Goal: Information Seeking & Learning: Check status

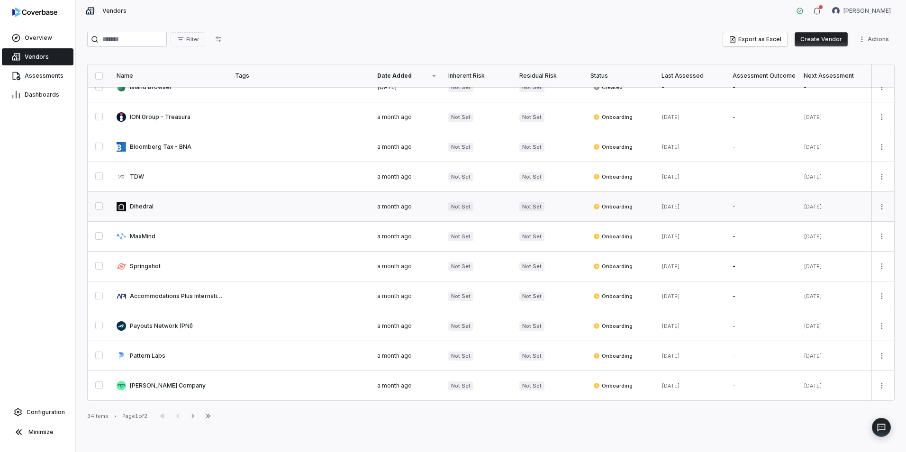
scroll to position [437, 0]
click at [35, 79] on span "Assessments" at bounding box center [44, 76] width 39 height 8
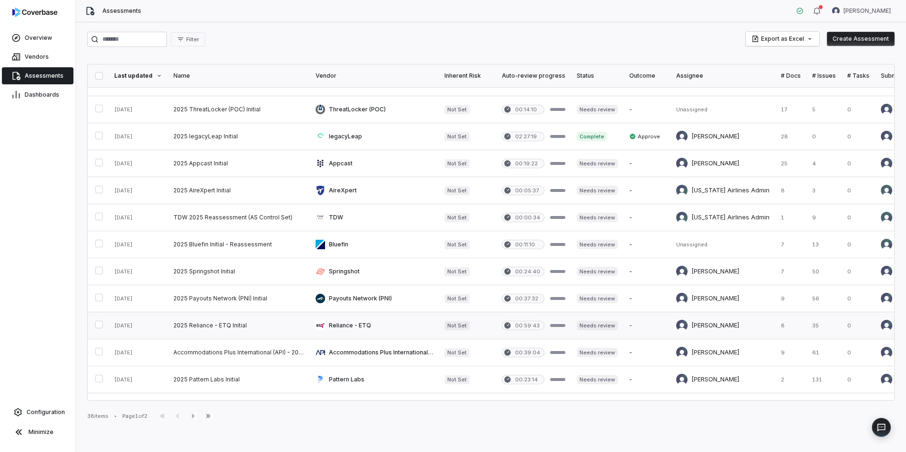
scroll to position [366, 0]
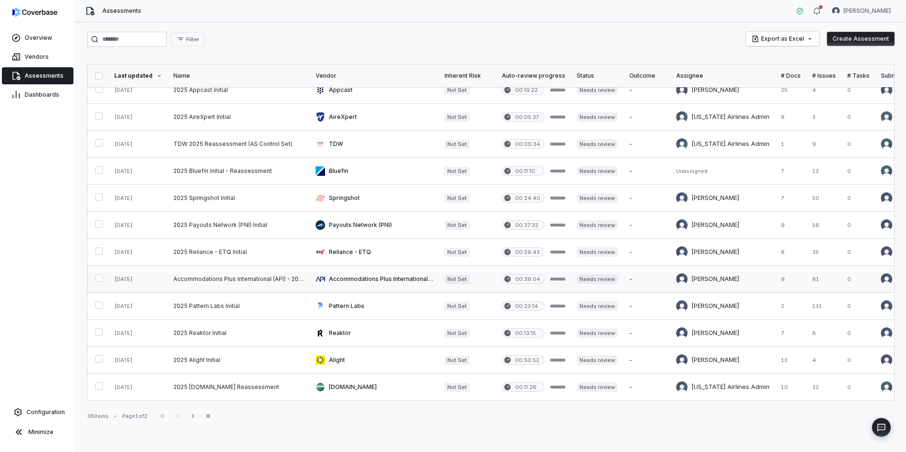
click at [364, 273] on link at bounding box center [374, 279] width 129 height 27
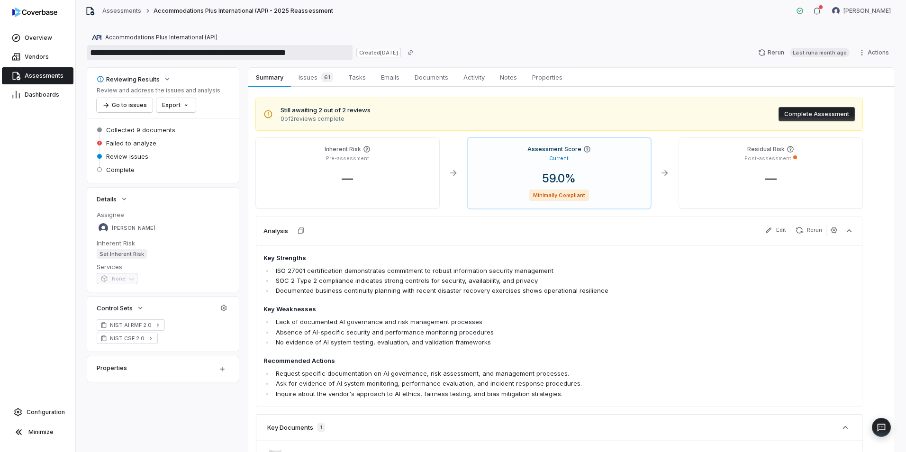
drag, startPoint x: 231, startPoint y: 52, endPoint x: 84, endPoint y: 55, distance: 146.9
click at [84, 55] on div "**********" at bounding box center [491, 237] width 830 height 430
drag, startPoint x: 44, startPoint y: 76, endPoint x: 54, endPoint y: 78, distance: 10.1
click at [44, 76] on span "Assessments" at bounding box center [44, 76] width 39 height 8
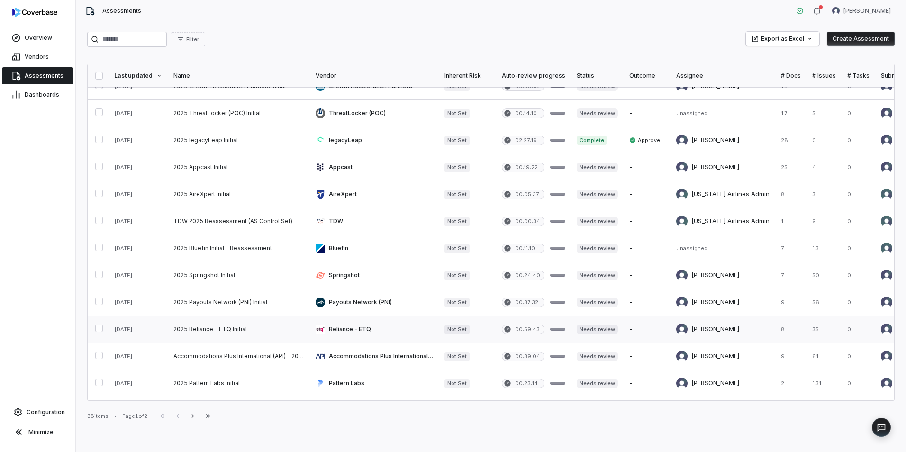
scroll to position [332, 0]
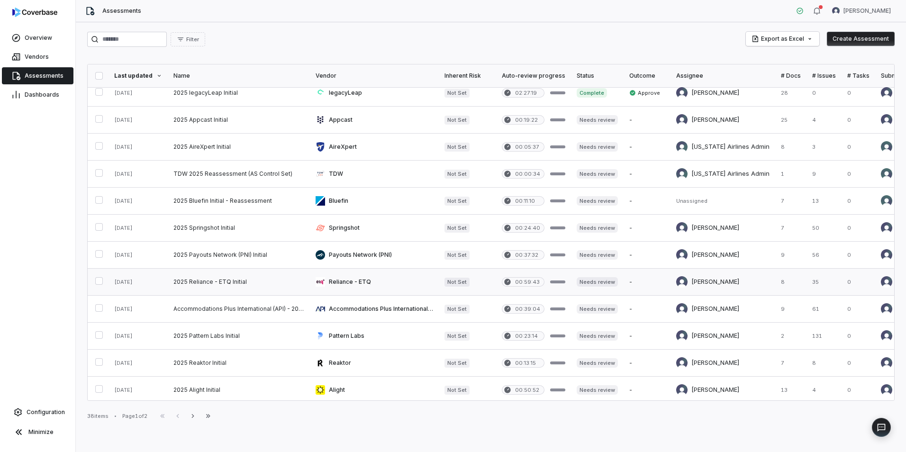
click at [198, 283] on link at bounding box center [239, 282] width 142 height 27
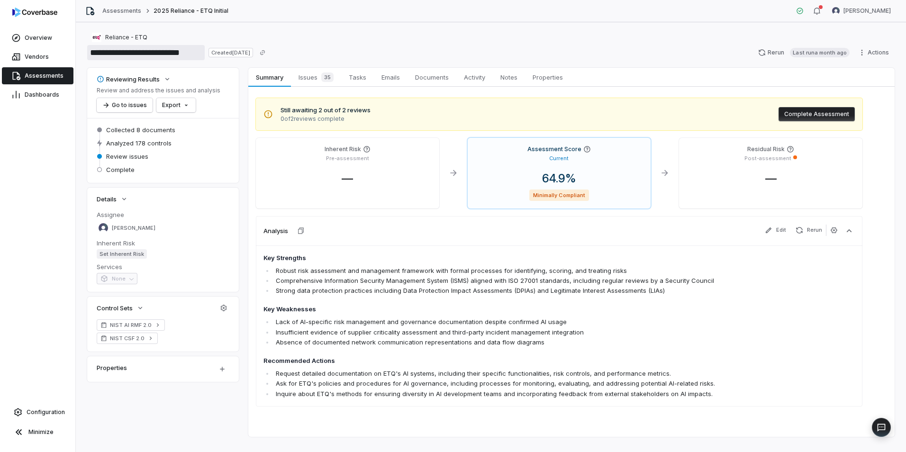
drag, startPoint x: 148, startPoint y: 52, endPoint x: 83, endPoint y: 55, distance: 65.5
click at [83, 55] on div "**********" at bounding box center [491, 237] width 830 height 430
click at [122, 53] on input "**********" at bounding box center [145, 52] width 117 height 15
click at [131, 53] on input "**********" at bounding box center [145, 52] width 117 height 15
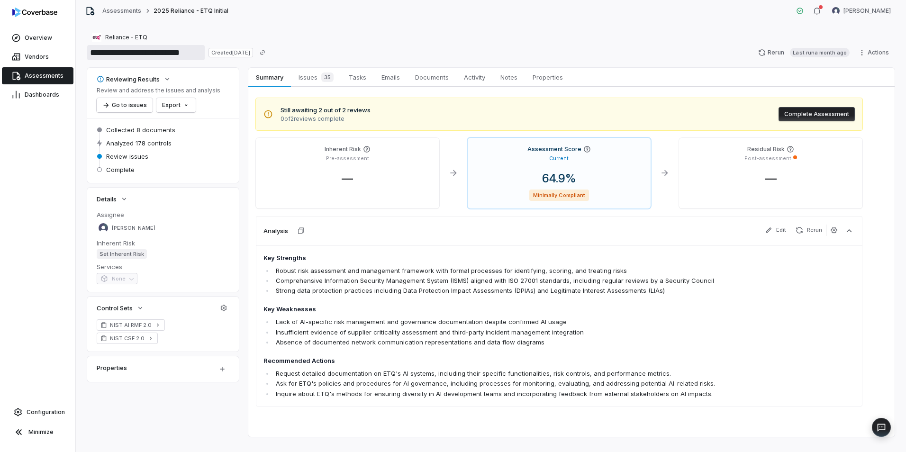
drag, startPoint x: 194, startPoint y: 50, endPoint x: 162, endPoint y: 51, distance: 31.8
click at [162, 51] on input "**********" at bounding box center [145, 52] width 117 height 15
click at [165, 56] on input "**********" at bounding box center [145, 52] width 117 height 15
drag, startPoint x: 171, startPoint y: 52, endPoint x: 114, endPoint y: 53, distance: 56.9
click at [114, 53] on input "**********" at bounding box center [145, 52] width 117 height 15
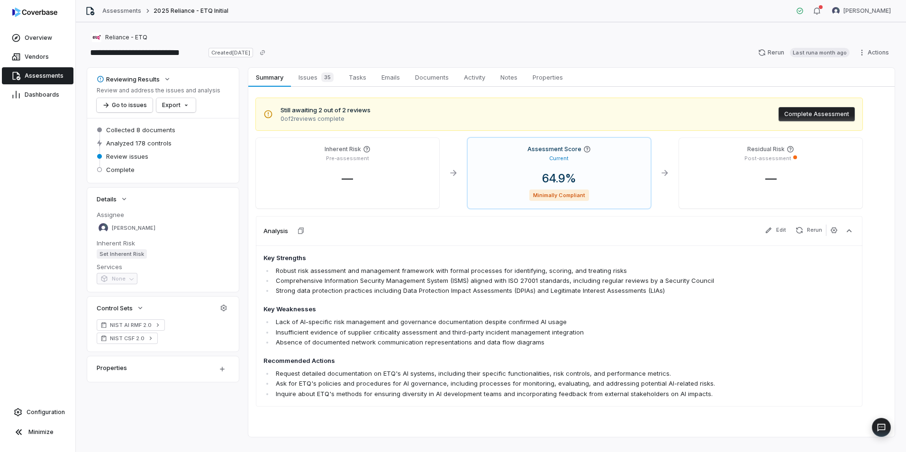
click at [43, 75] on span "Assessments" at bounding box center [44, 76] width 39 height 8
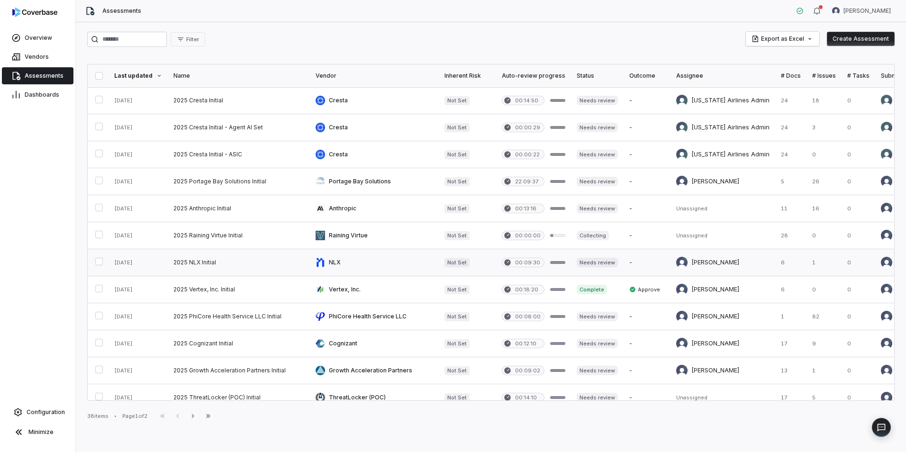
click at [531, 260] on link at bounding box center [533, 262] width 75 height 27
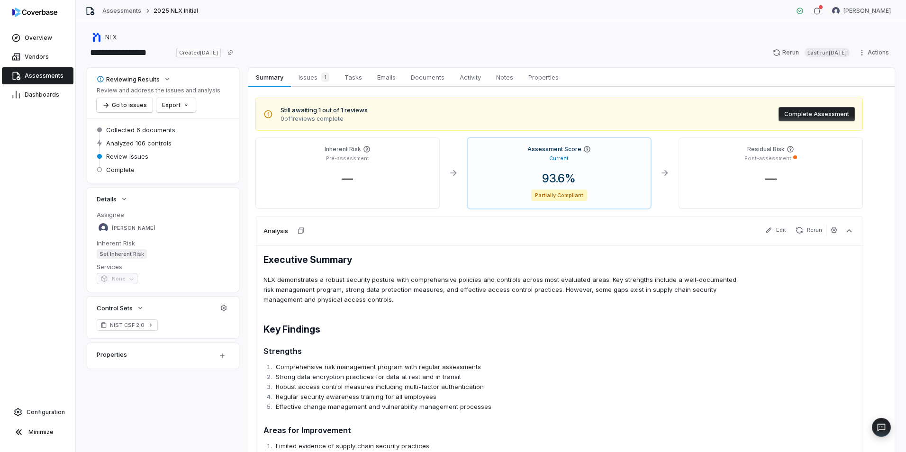
click at [53, 79] on span "Assessments" at bounding box center [44, 76] width 39 height 8
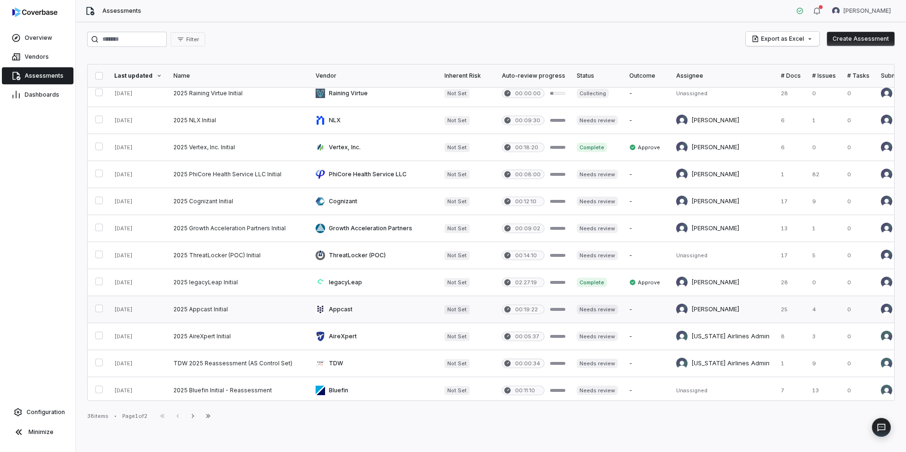
scroll to position [189, 0]
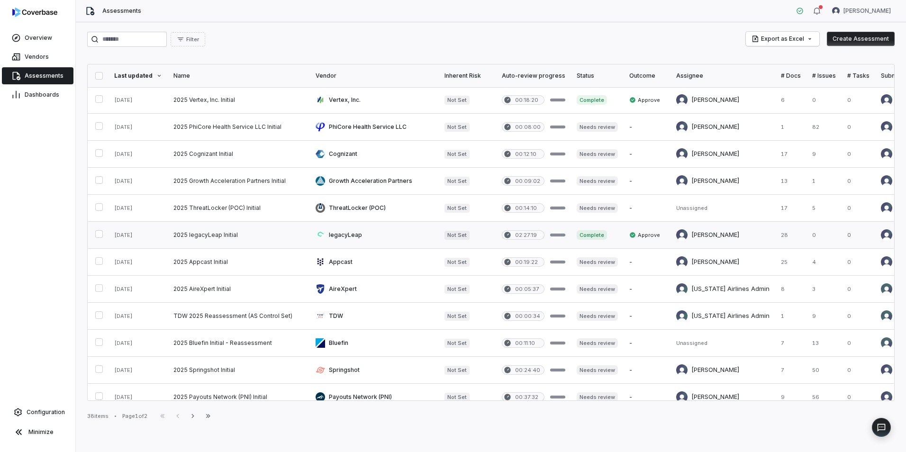
click at [213, 236] on link at bounding box center [239, 235] width 142 height 27
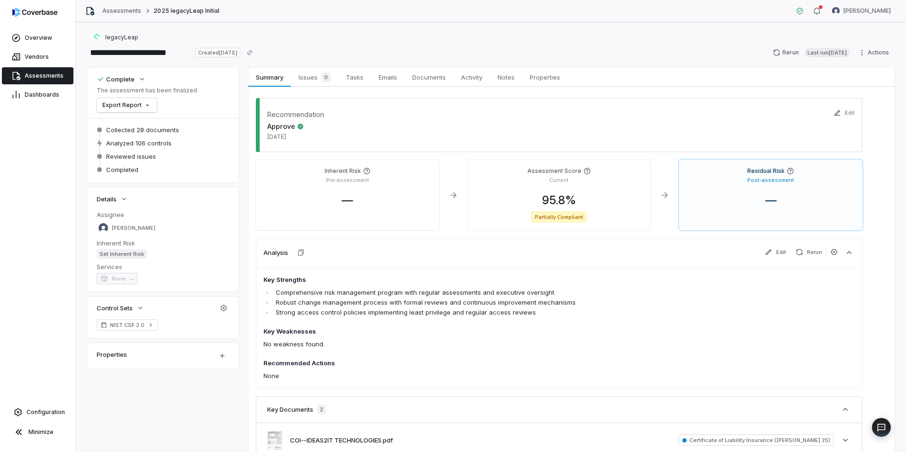
click at [34, 73] on span "Assessments" at bounding box center [44, 76] width 39 height 8
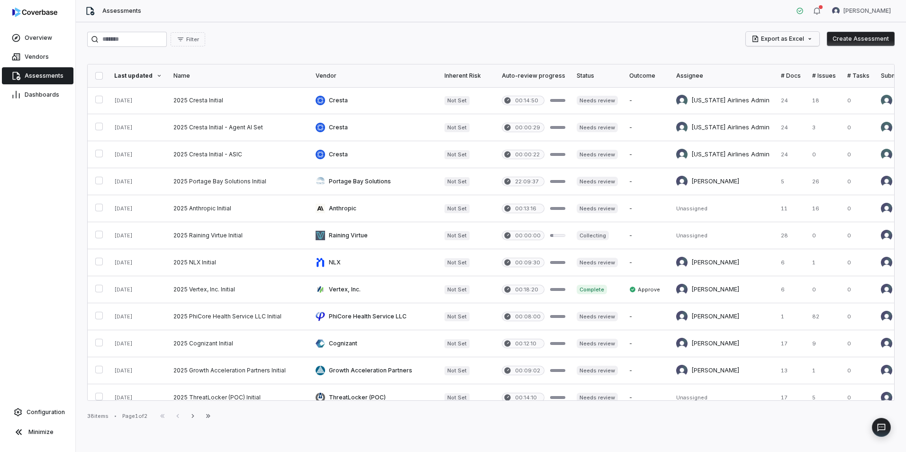
click at [790, 41] on html "Overview Vendors Assessments Dashboards Configuration Minimize Assessments Luke…" at bounding box center [453, 226] width 906 height 452
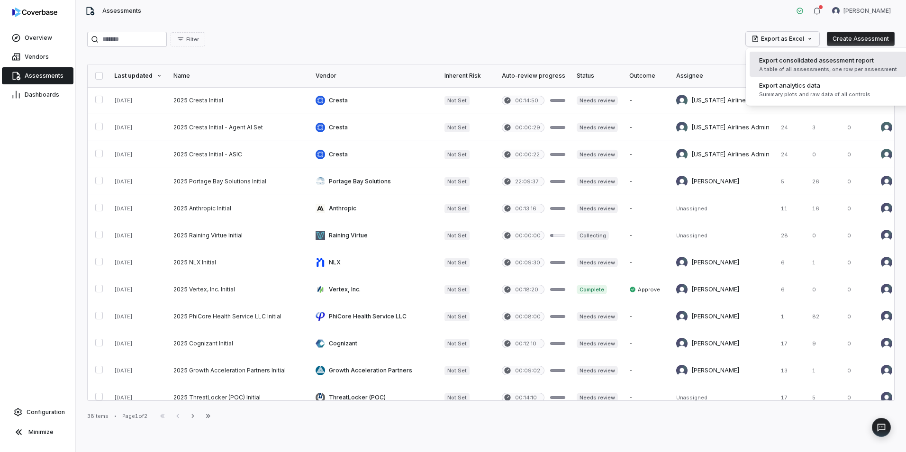
click at [851, 65] on div "Export consolidated assessment report A table of all assessments, one row per a…" at bounding box center [827, 64] width 145 height 25
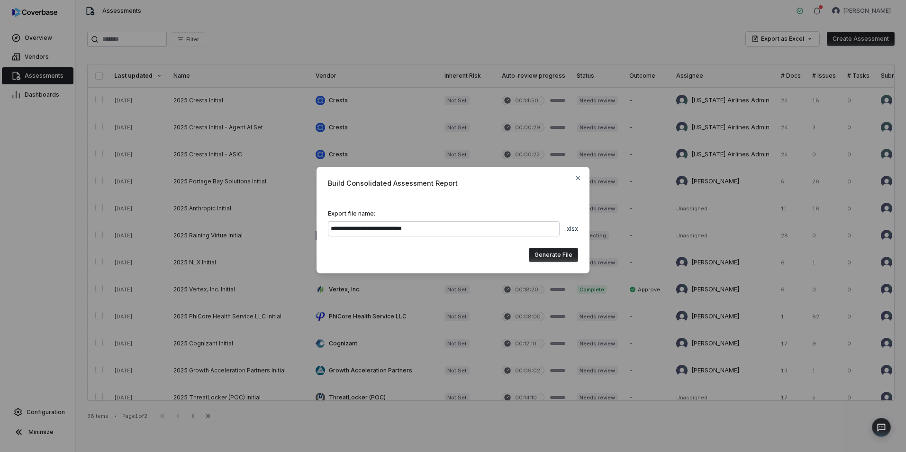
click at [555, 254] on button "Generate File" at bounding box center [553, 255] width 49 height 14
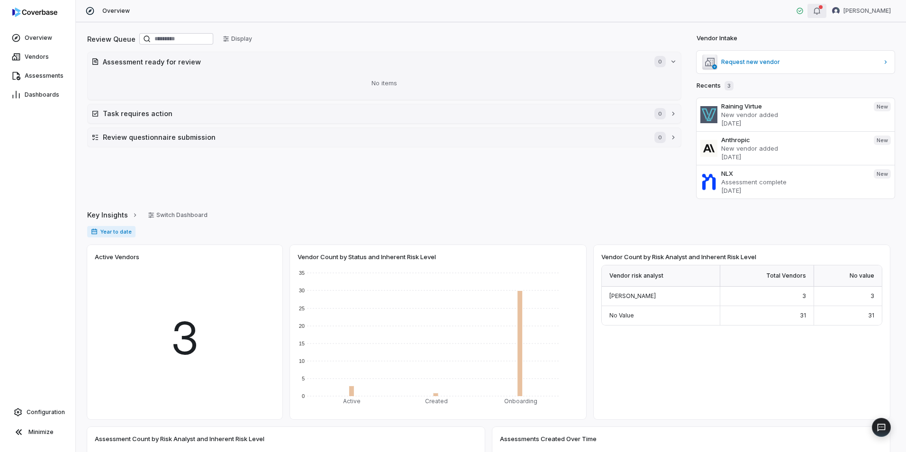
click at [820, 9] on icon "button" at bounding box center [817, 11] width 8 height 8
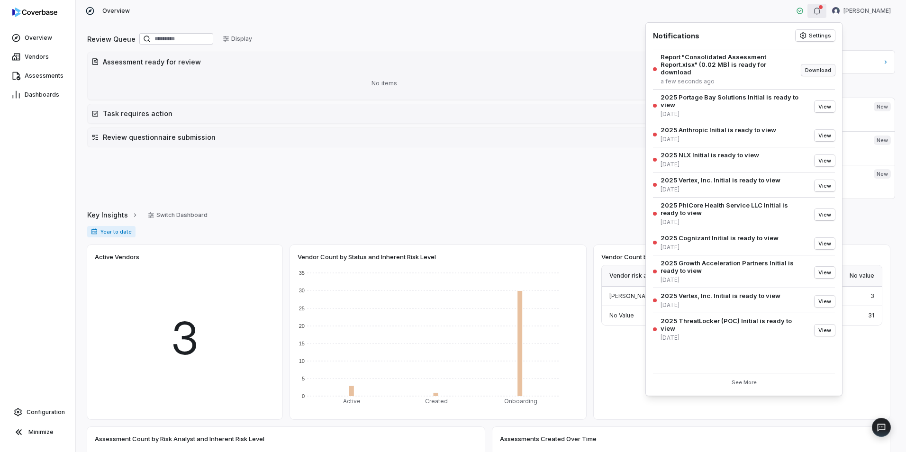
click at [822, 64] on button "Download" at bounding box center [818, 69] width 34 height 11
click at [34, 76] on span "Assessments" at bounding box center [44, 76] width 39 height 8
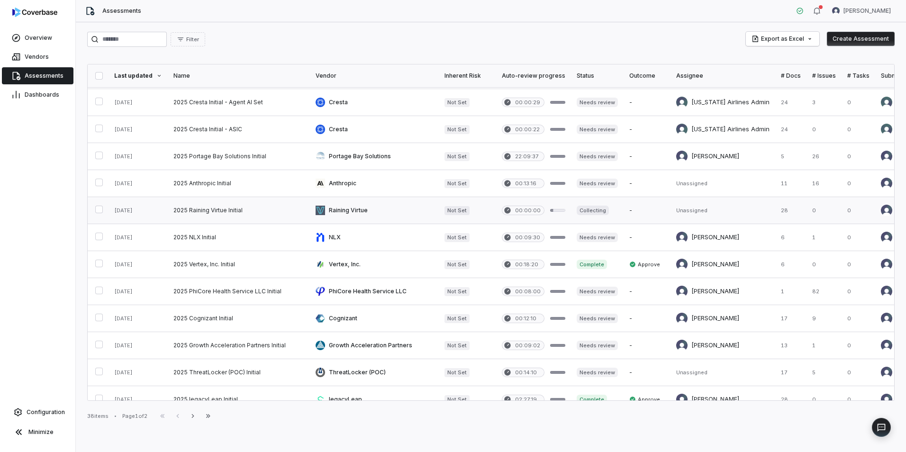
scroll to position [47, 0]
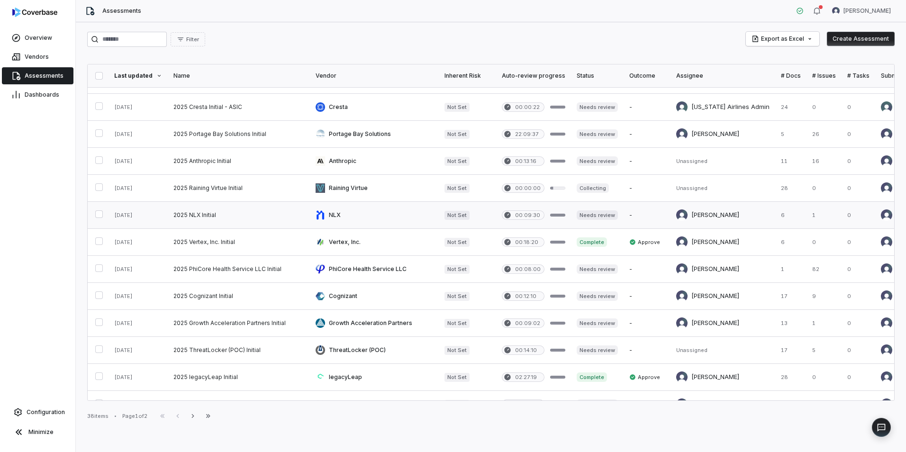
click at [263, 220] on link at bounding box center [239, 215] width 142 height 27
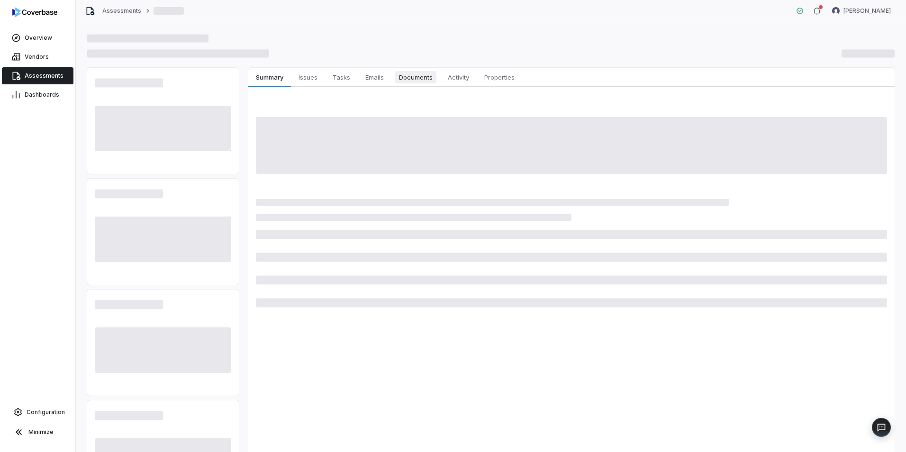
click at [418, 72] on span "Documents" at bounding box center [415, 77] width 41 height 12
click at [414, 79] on span "Documents" at bounding box center [415, 77] width 41 height 12
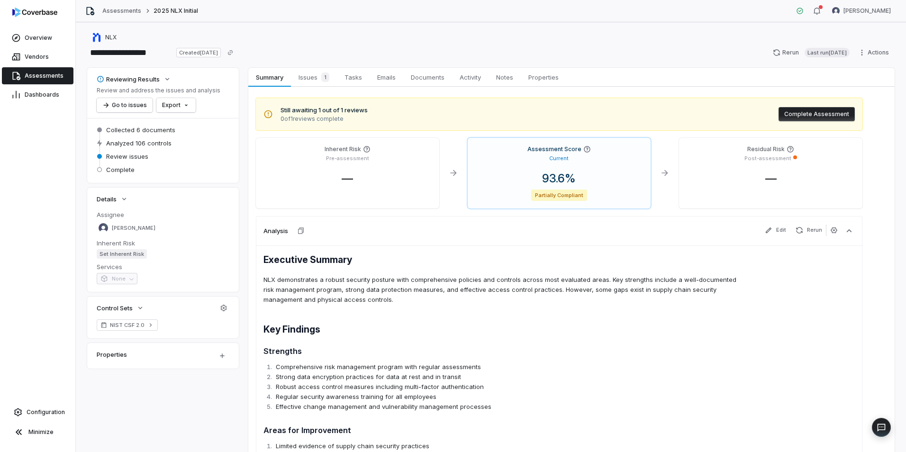
click at [414, 79] on span "Documents" at bounding box center [427, 77] width 41 height 12
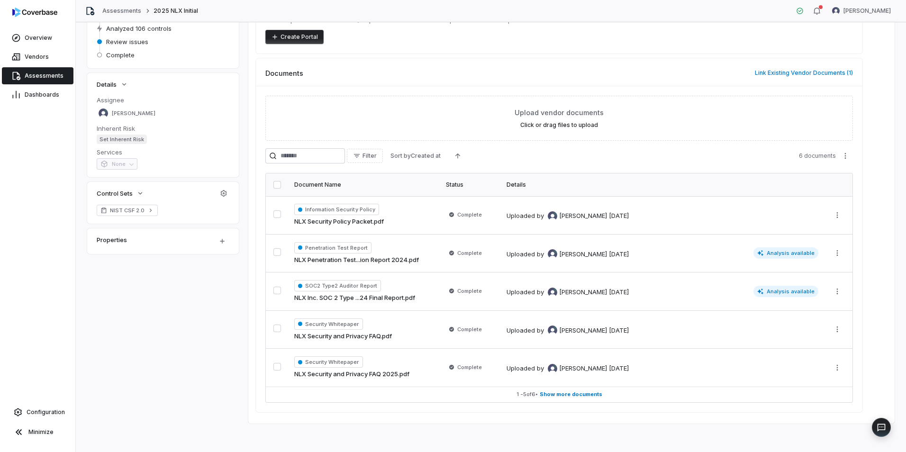
scroll to position [117, 0]
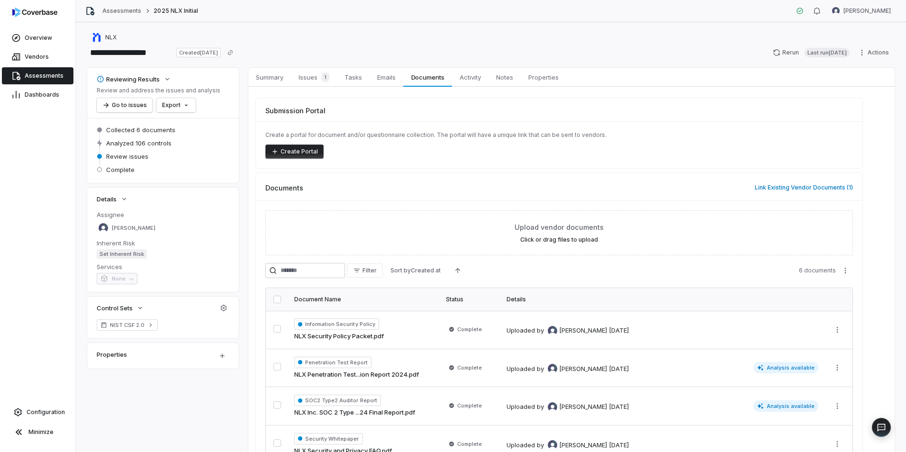
click at [32, 69] on link "Assessments" at bounding box center [38, 75] width 72 height 17
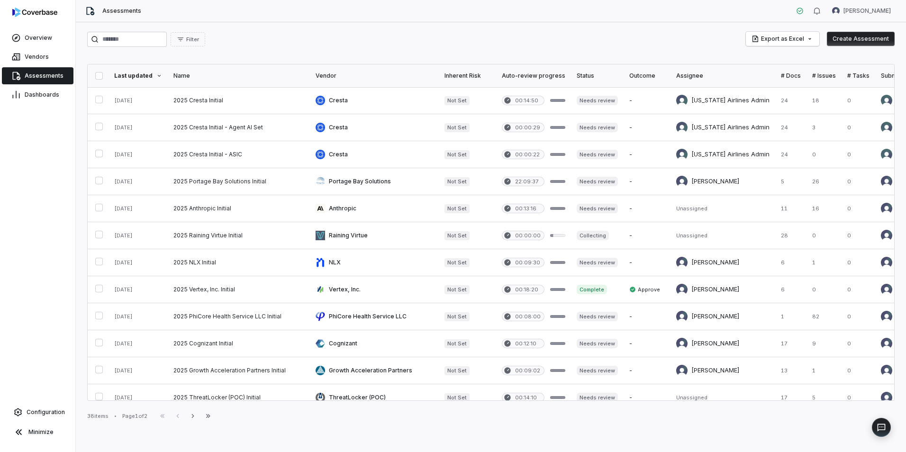
click at [340, 75] on div at bounding box center [343, 76] width 6 height 6
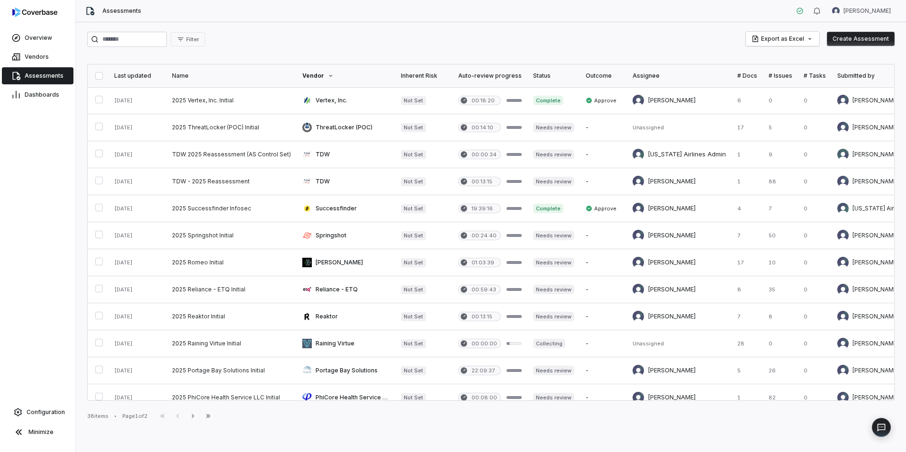
click at [328, 77] on icon at bounding box center [331, 76] width 6 height 6
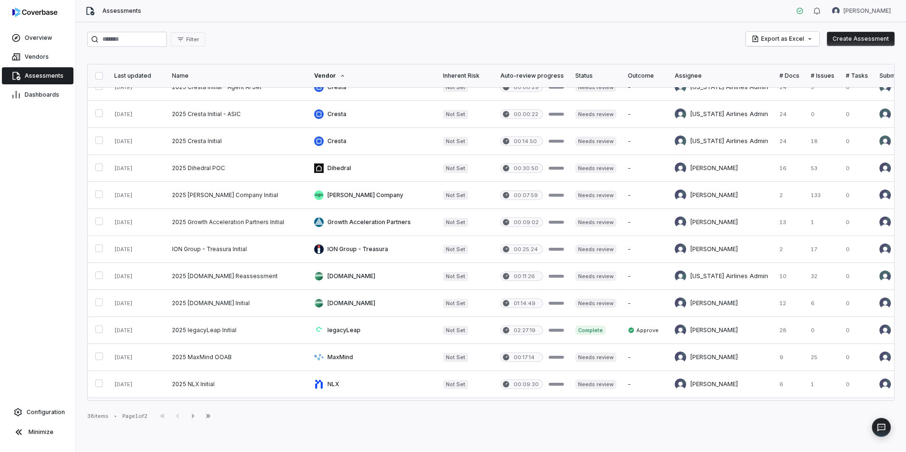
scroll to position [366, 0]
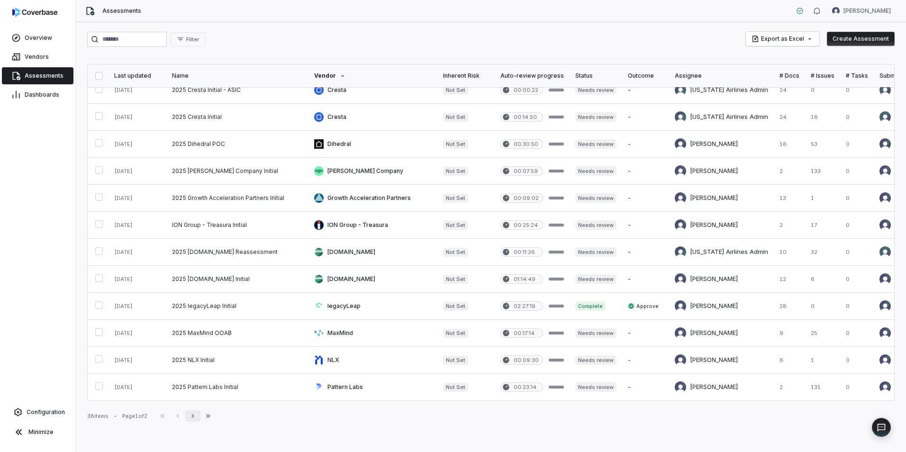
click at [197, 414] on icon "button" at bounding box center [193, 416] width 8 height 8
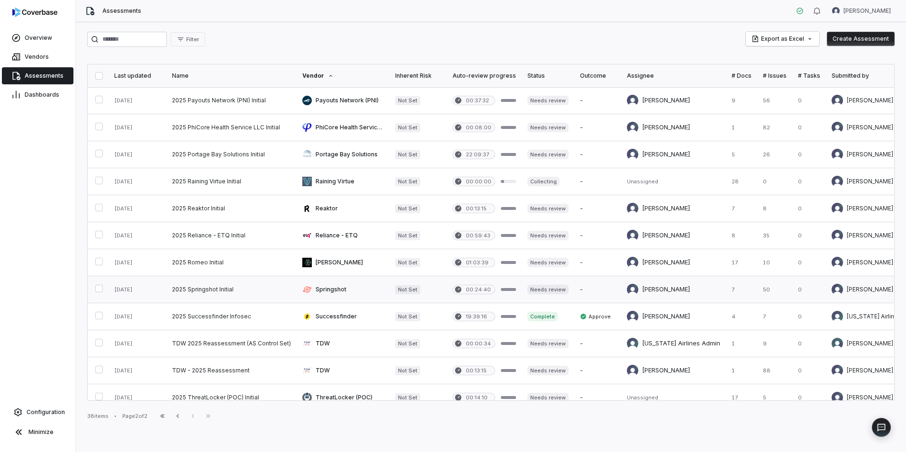
scroll to position [42, 0]
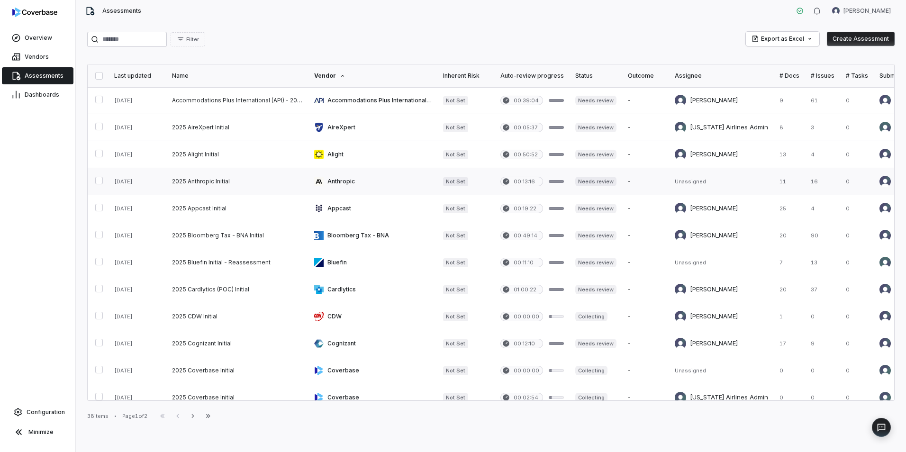
click at [357, 178] on link at bounding box center [372, 181] width 129 height 27
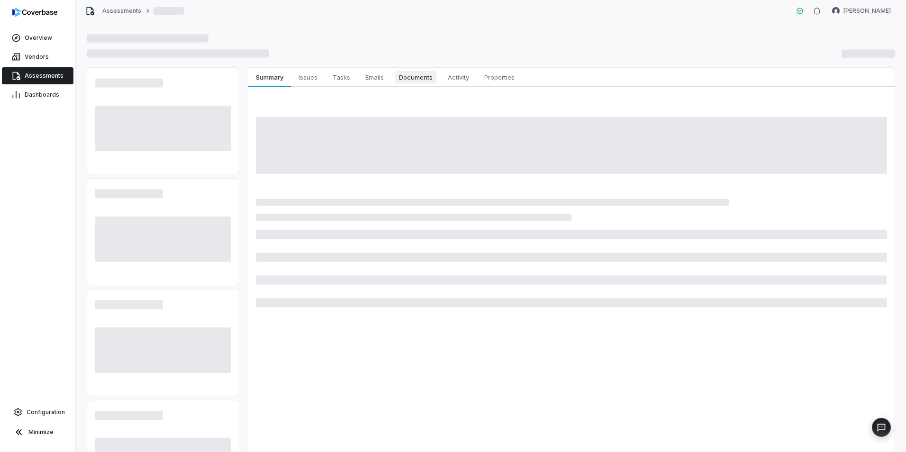
click at [411, 80] on span "Documents" at bounding box center [415, 77] width 41 height 12
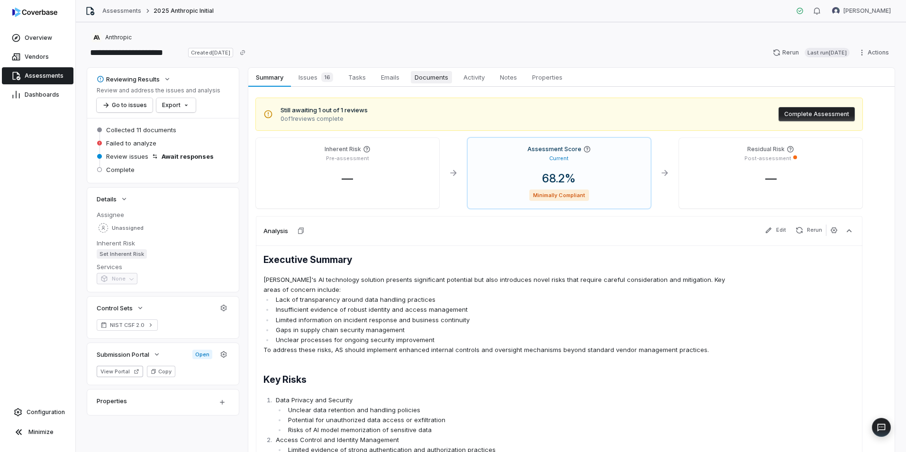
click at [423, 77] on span "Documents" at bounding box center [431, 77] width 41 height 12
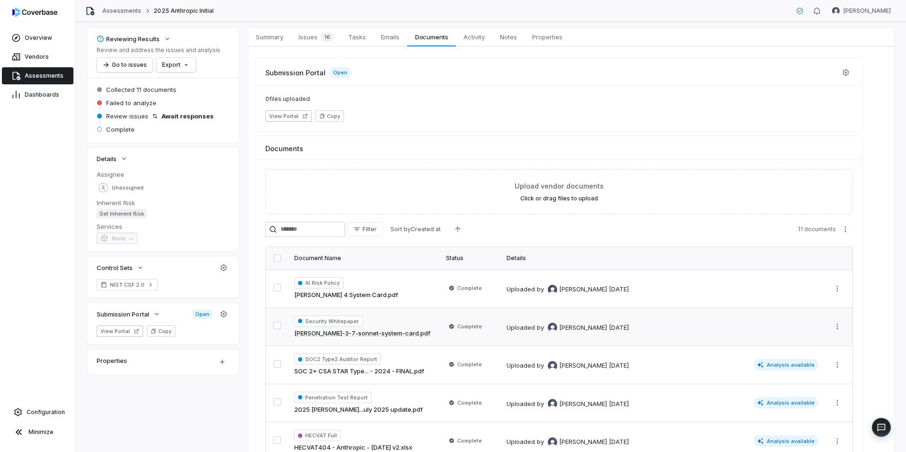
scroll to position [95, 0]
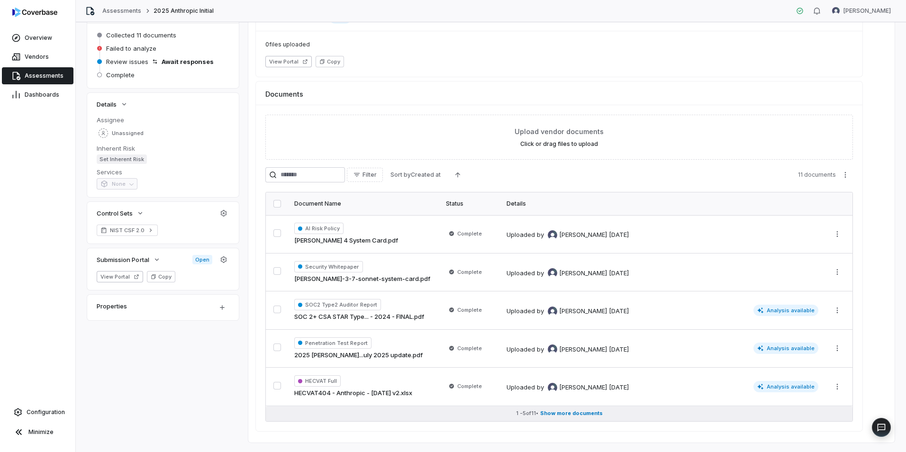
click at [563, 414] on span "Show more documents" at bounding box center [571, 413] width 63 height 7
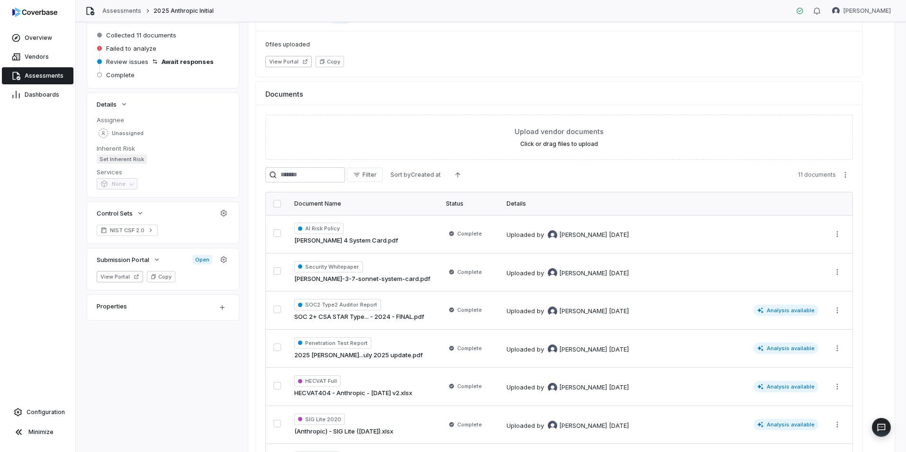
scroll to position [0, 0]
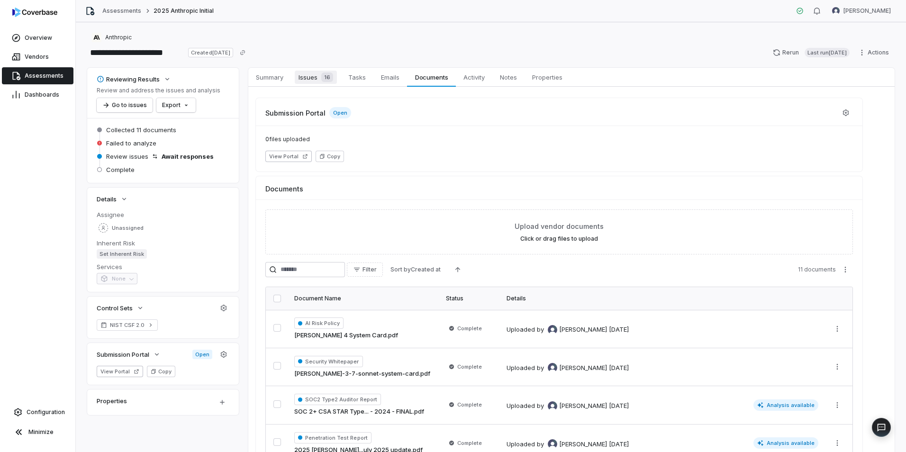
click at [310, 79] on span "Issues 16" at bounding box center [316, 77] width 42 height 13
